Goal: Task Accomplishment & Management: Manage account settings

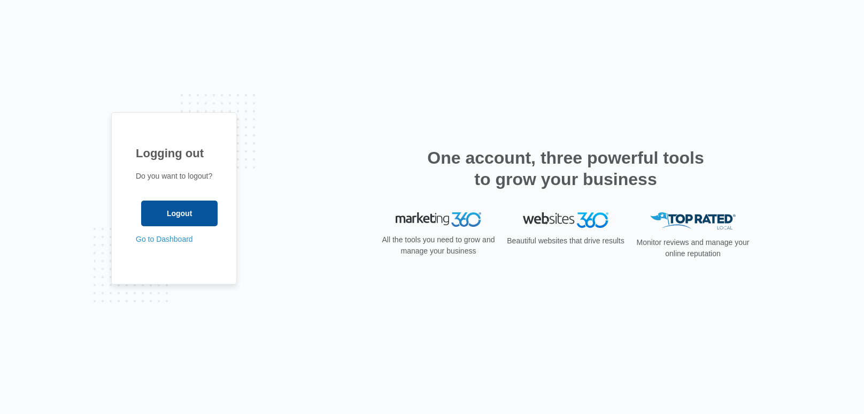
click at [168, 219] on input "Logout" at bounding box center [179, 213] width 76 height 26
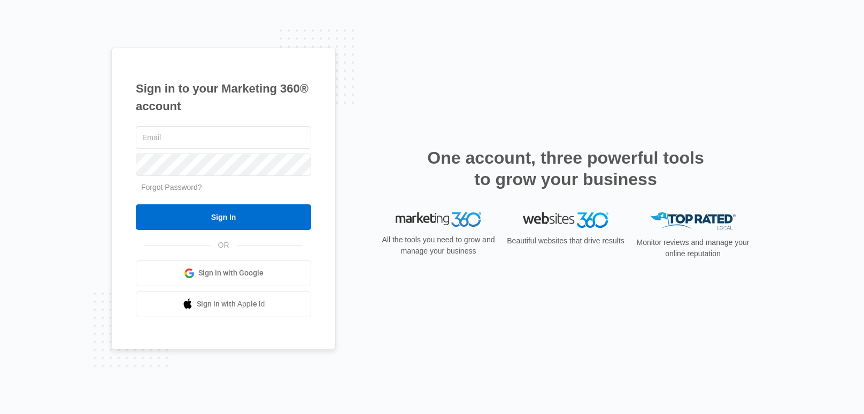
type input "[EMAIL_ADDRESS][DOMAIN_NAME]"
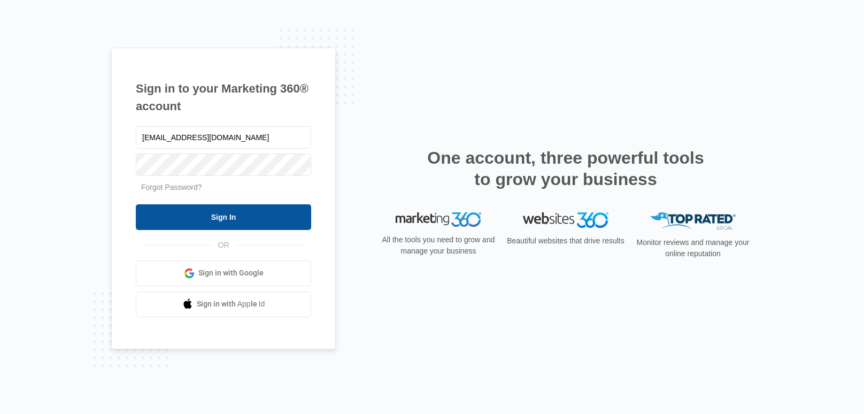
click at [172, 221] on input "Sign In" at bounding box center [223, 217] width 175 height 26
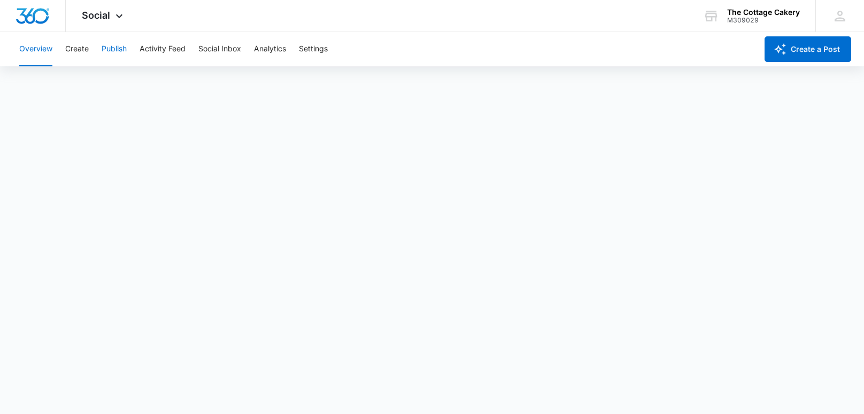
click at [113, 46] on button "Publish" at bounding box center [114, 49] width 25 height 34
click at [117, 23] on icon at bounding box center [119, 18] width 13 height 13
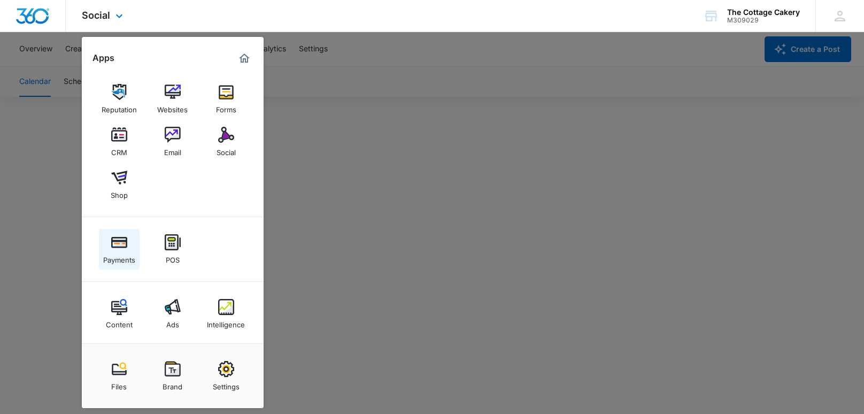
click at [119, 249] on img at bounding box center [119, 242] width 16 height 16
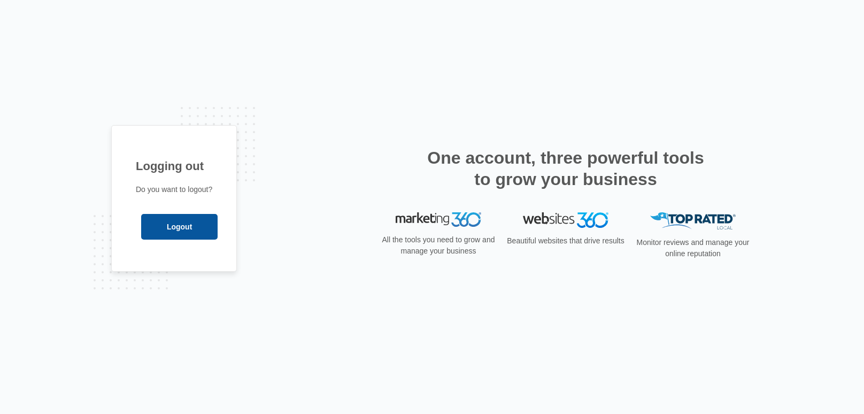
click at [159, 229] on input "Logout" at bounding box center [179, 227] width 76 height 26
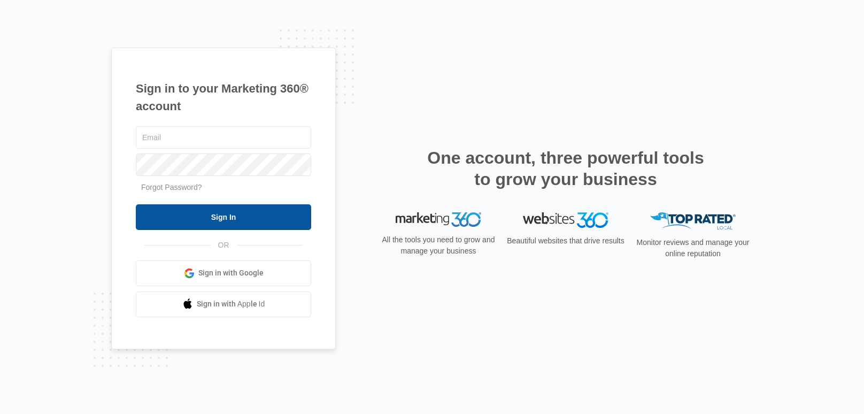
type input "[EMAIL_ADDRESS][DOMAIN_NAME]"
click at [162, 219] on input "Sign In" at bounding box center [223, 217] width 175 height 26
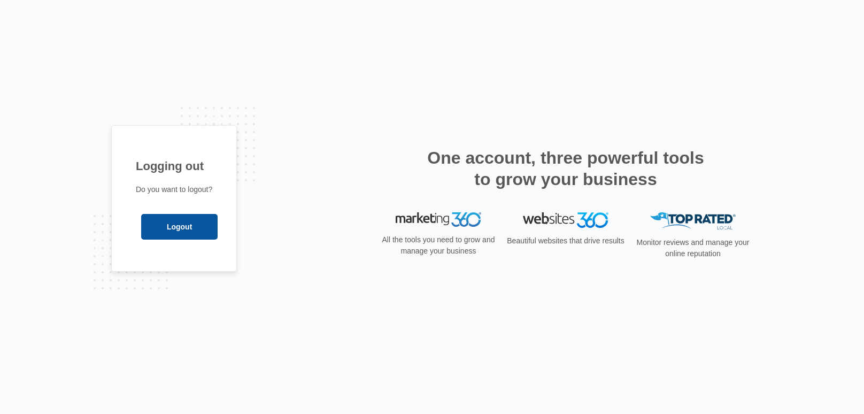
click at [169, 230] on input "Logout" at bounding box center [179, 227] width 76 height 26
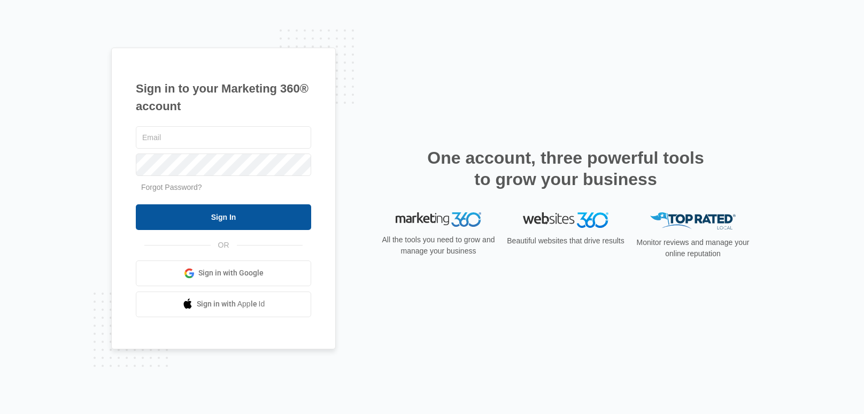
type input "[EMAIL_ADDRESS][DOMAIN_NAME]"
click at [173, 222] on input "Sign In" at bounding box center [223, 217] width 175 height 26
